Goal: Find specific page/section: Find specific page/section

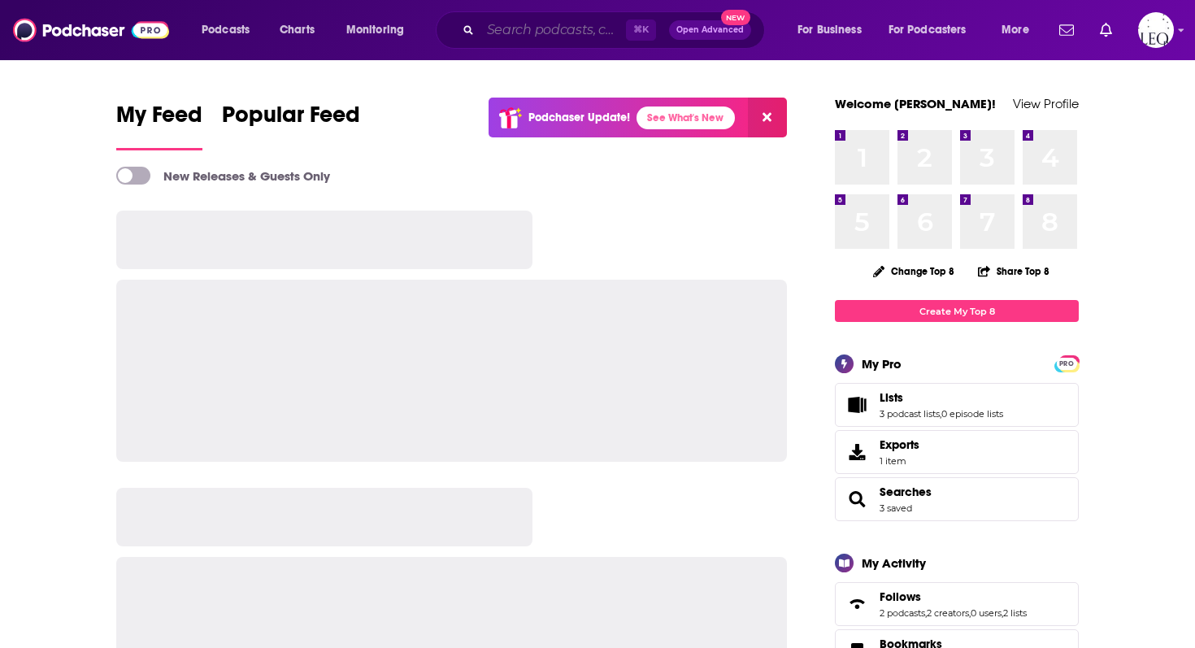
click at [502, 30] on input "Search podcasts, credits, & more..." at bounding box center [553, 30] width 146 height 26
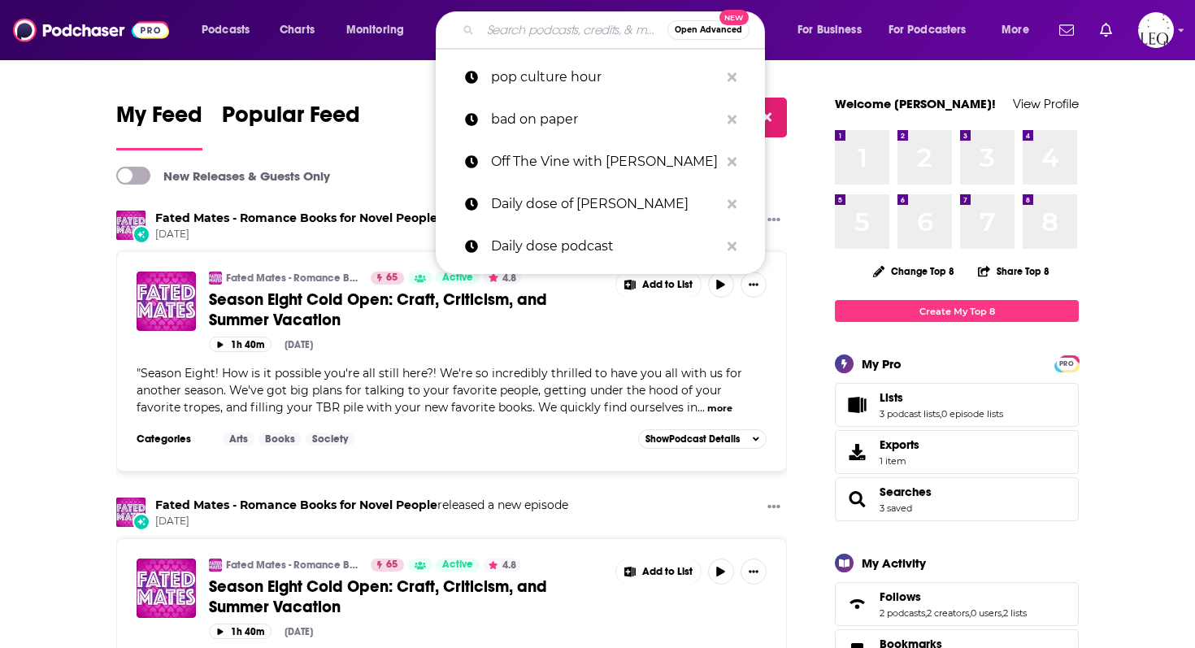
paste input "More Magic Fantasy Book Club"
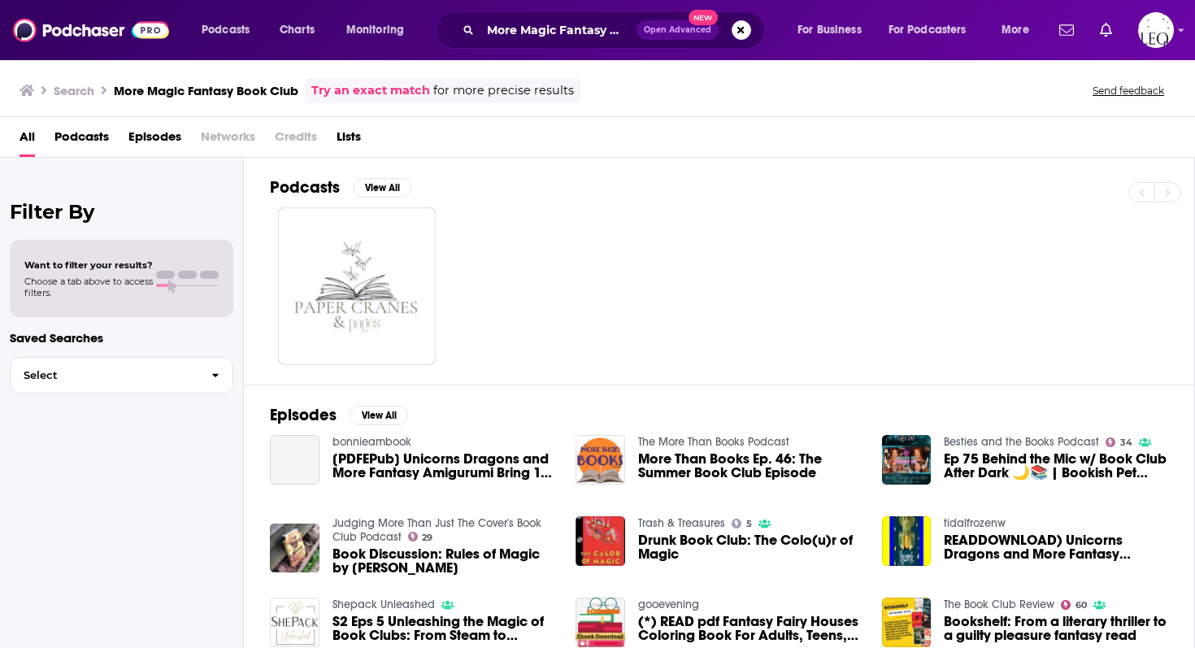
click at [80, 141] on span "Podcasts" at bounding box center [81, 140] width 54 height 33
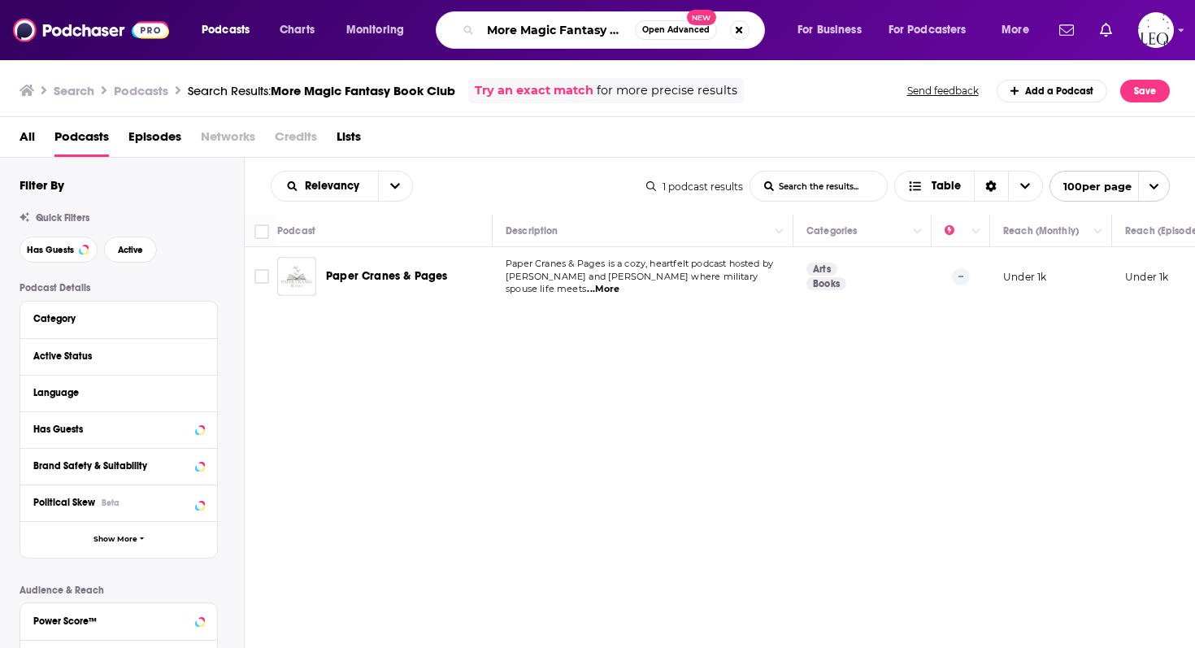
click at [598, 30] on input "More Magic Fantasy Book Club" at bounding box center [557, 30] width 154 height 26
drag, startPoint x: 613, startPoint y: 29, endPoint x: 776, endPoint y: 30, distance: 162.6
click at [776, 30] on div "More Magic Fantasy Book Club Open Advanced New" at bounding box center [615, 29] width 329 height 37
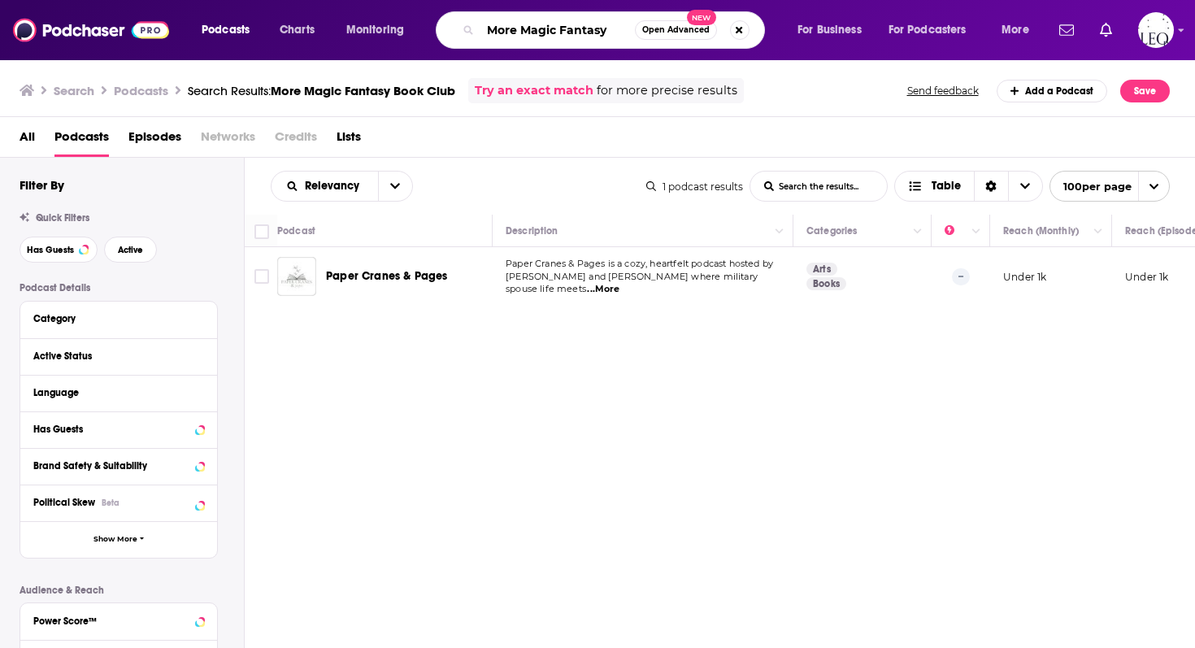
type input "More Magic Fantasy"
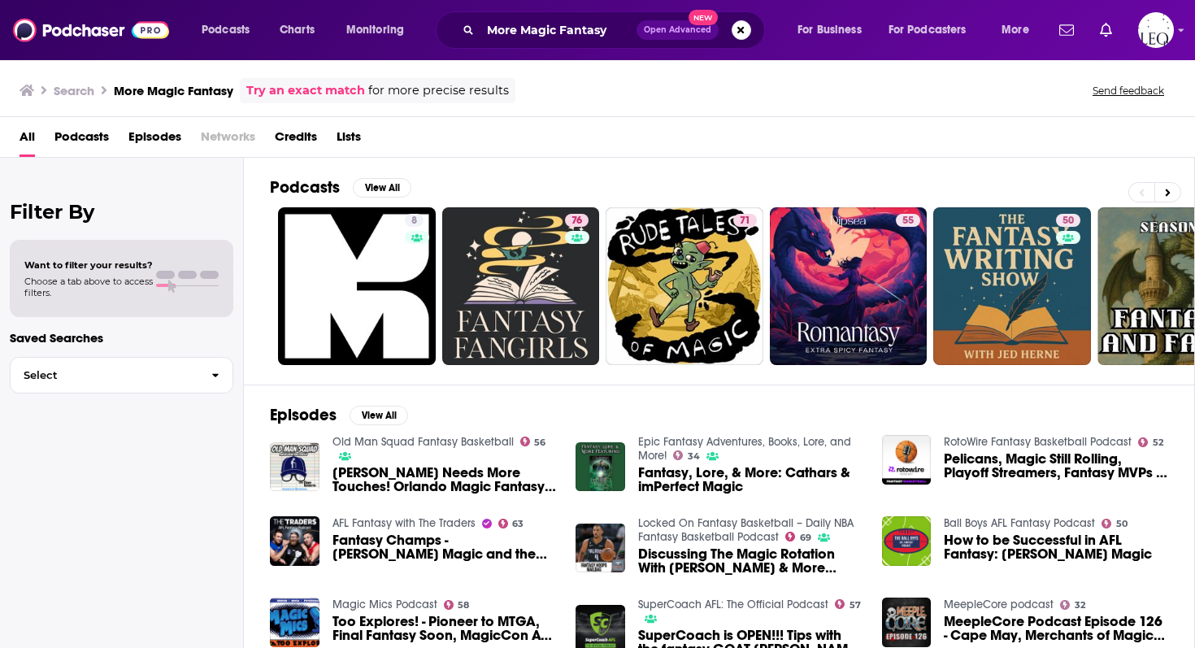
click at [85, 133] on span "Podcasts" at bounding box center [81, 140] width 54 height 33
